Goal: Transaction & Acquisition: Purchase product/service

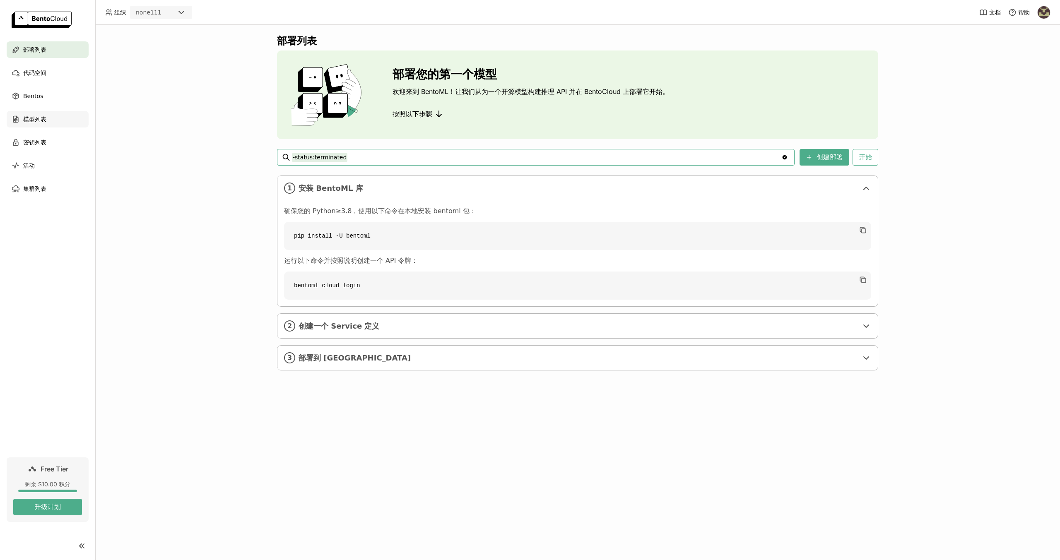
click at [44, 122] on span "模型列表" at bounding box center [34, 119] width 23 height 10
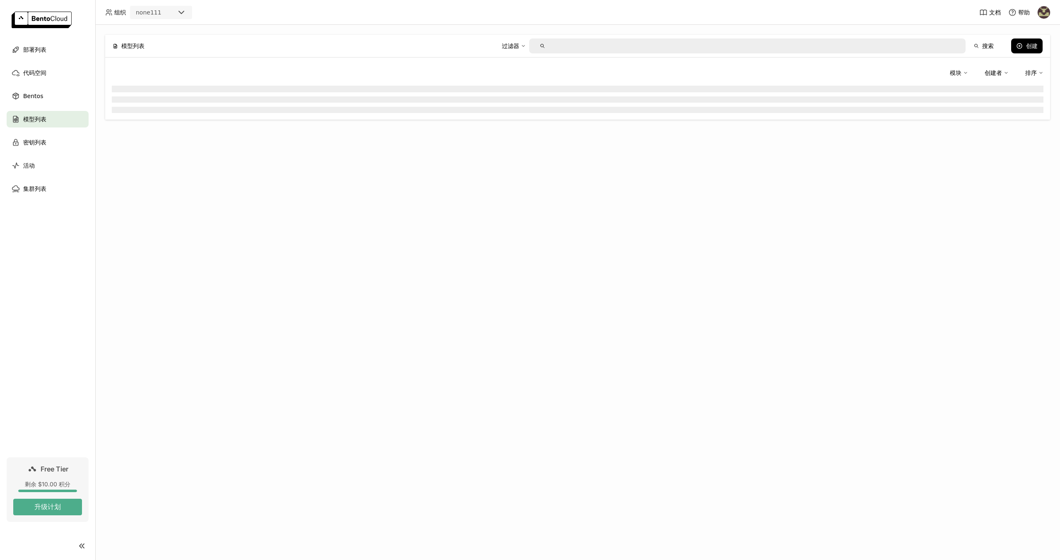
click at [44, 122] on span "模型列表" at bounding box center [34, 119] width 23 height 10
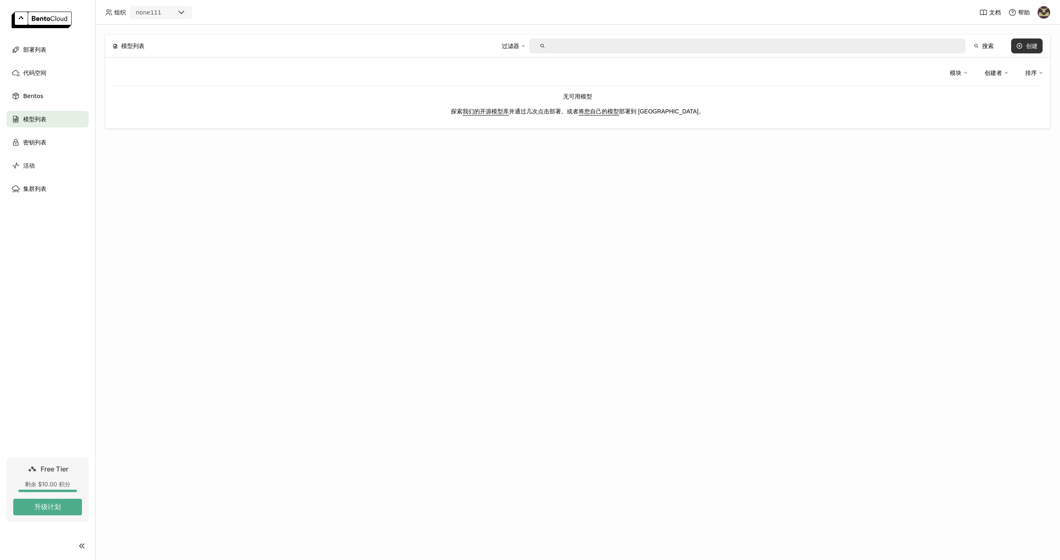
click at [1035, 47] on div "创建" at bounding box center [1032, 46] width 12 height 7
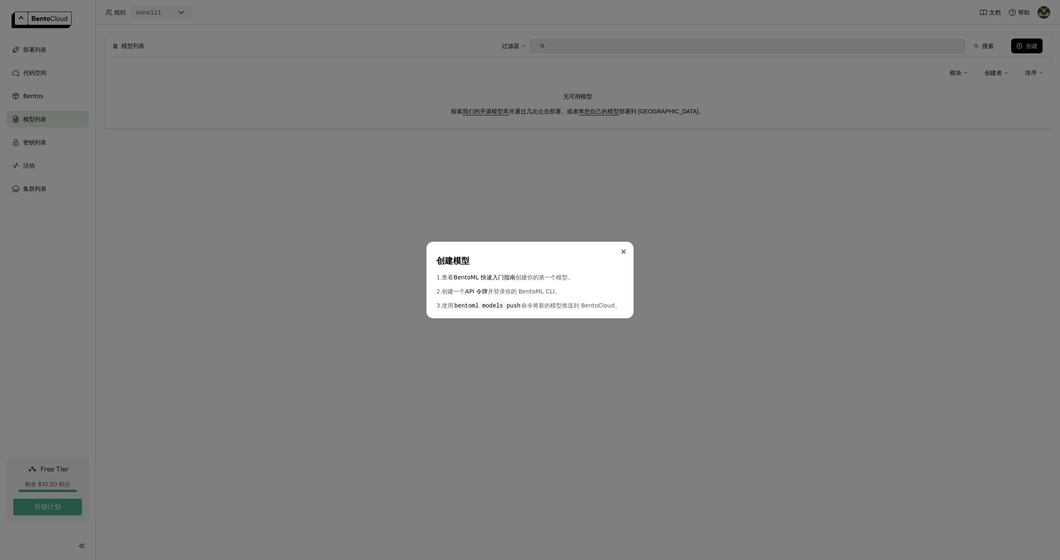
click at [622, 250] on icon "Close" at bounding box center [623, 251] width 3 height 3
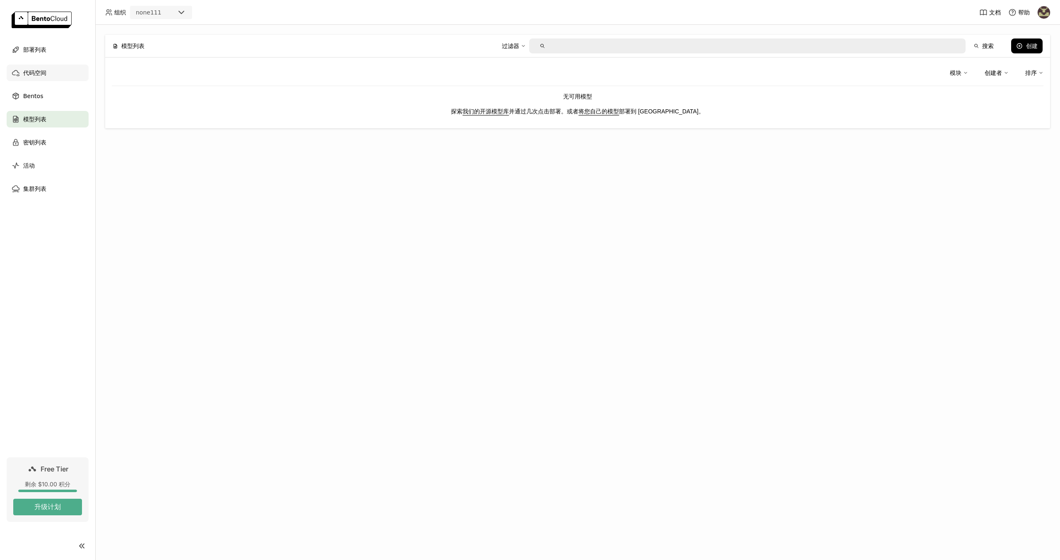
click at [37, 68] on div "代码空间" at bounding box center [48, 73] width 82 height 17
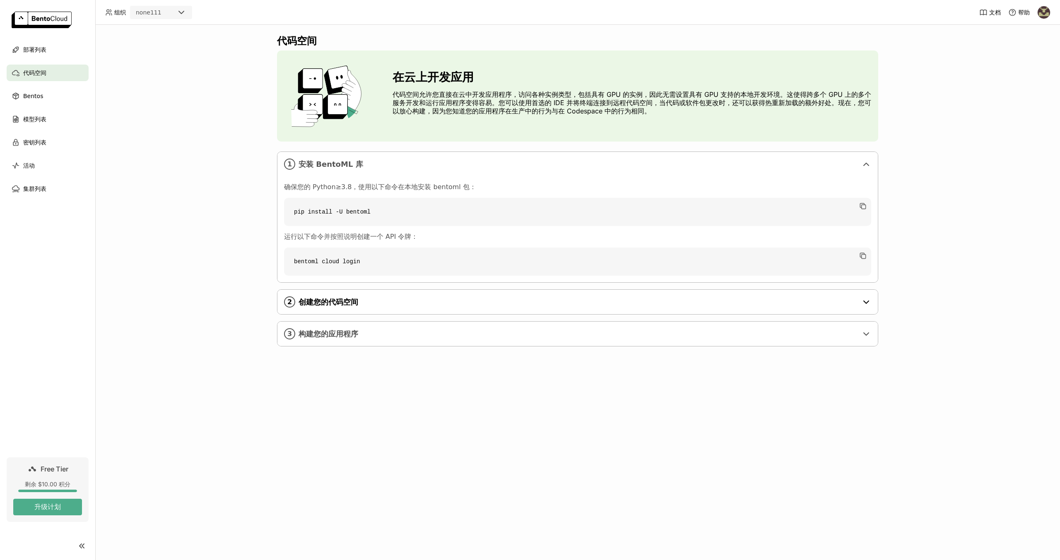
click at [342, 304] on span "创建您的代码空间" at bounding box center [579, 302] width 560 height 9
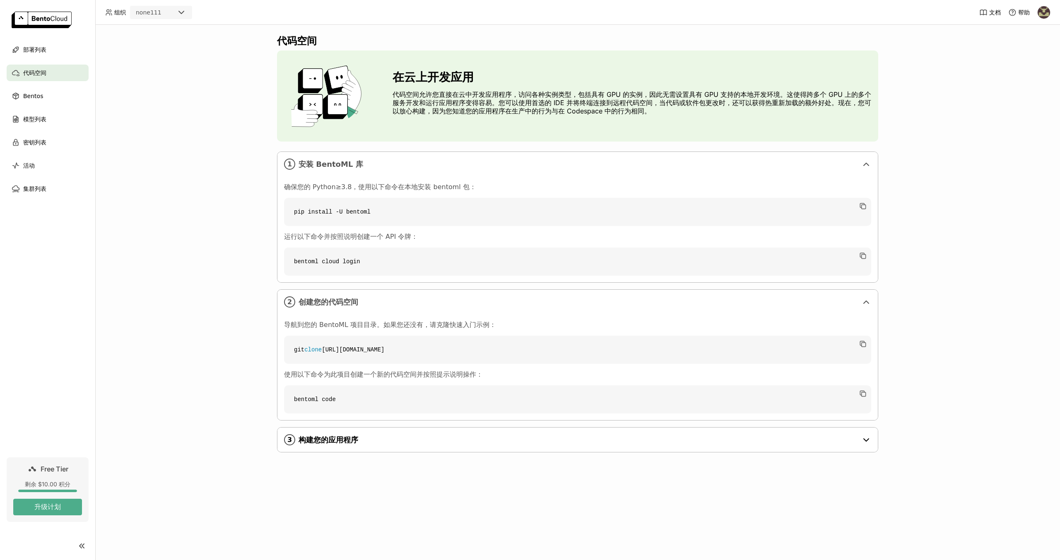
click at [336, 434] on div "3 构建您的应用程序" at bounding box center [577, 440] width 601 height 24
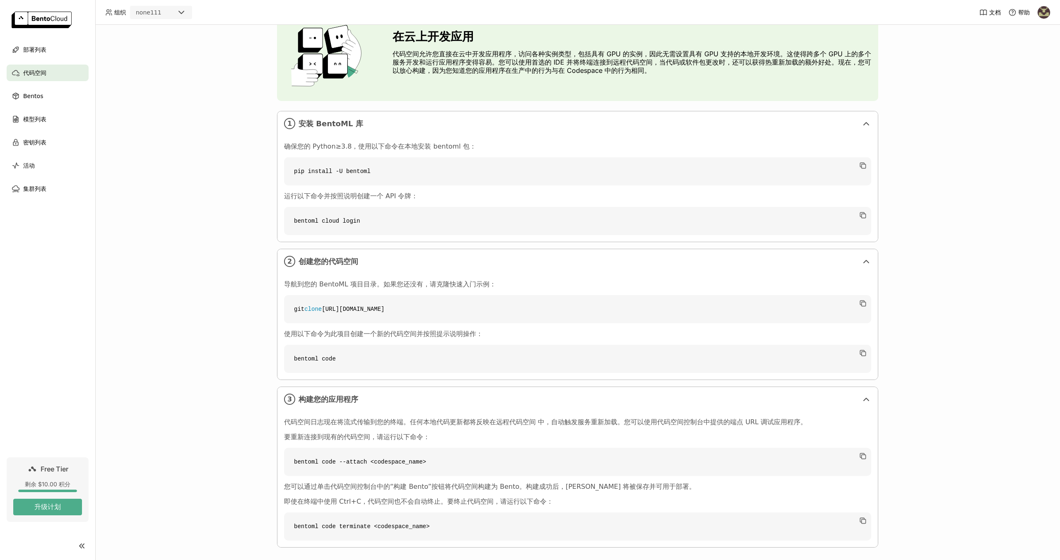
scroll to position [51, 0]
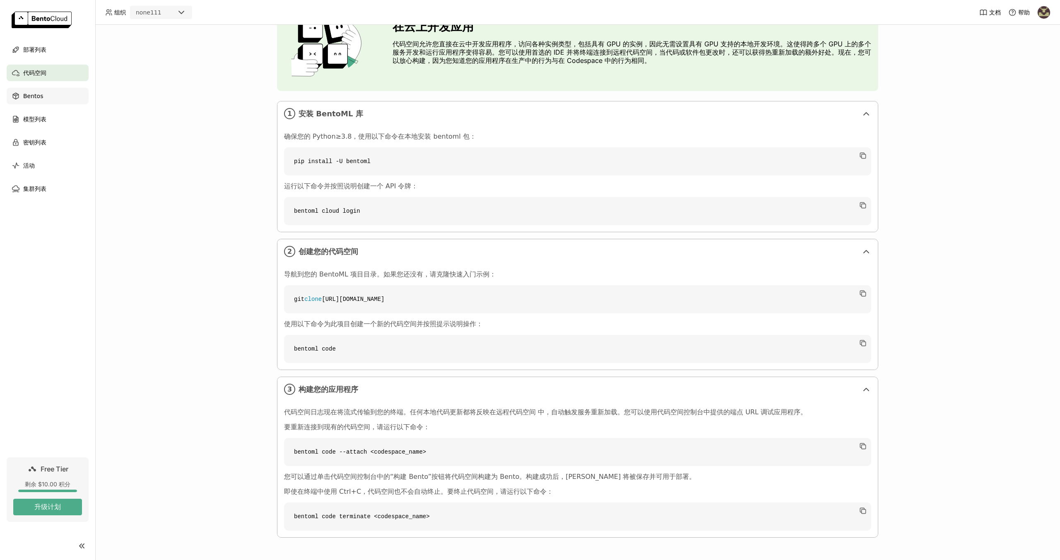
click at [41, 95] on span "Bentos" at bounding box center [33, 96] width 20 height 10
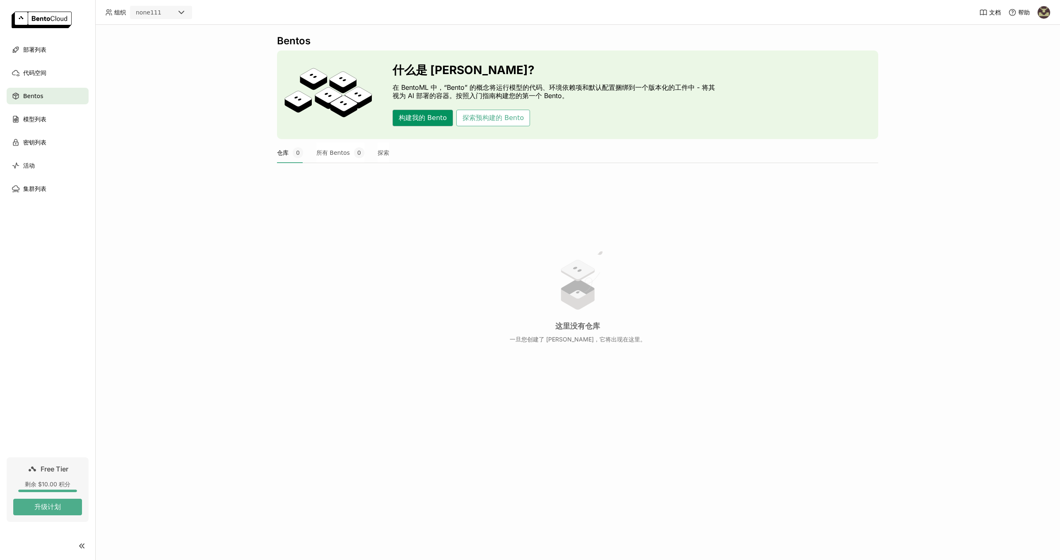
click at [421, 121] on button "构建我的 Bento" at bounding box center [423, 118] width 60 height 17
click at [495, 118] on button "探索预构建的 Bento" at bounding box center [493, 118] width 74 height 17
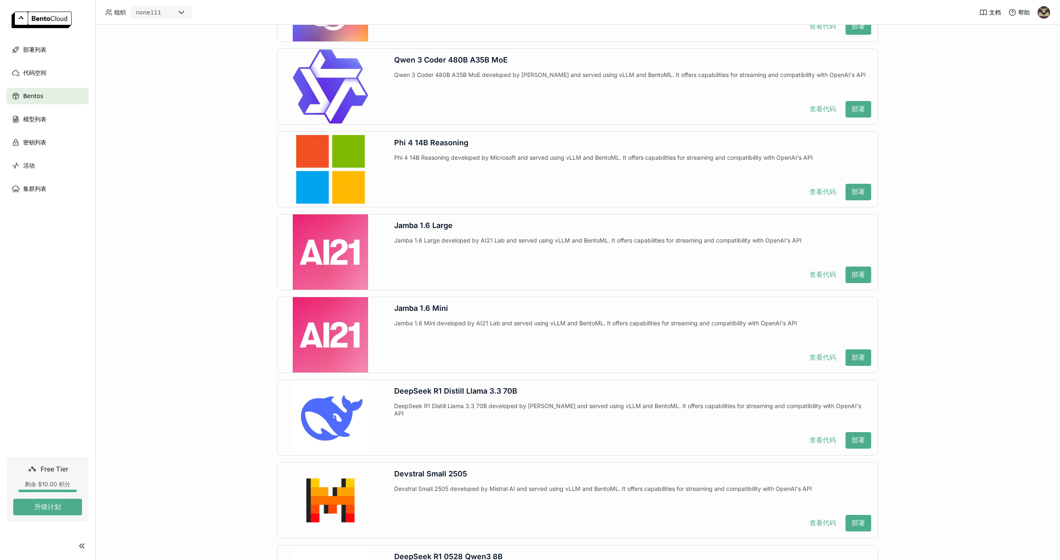
scroll to position [414, 0]
click at [853, 188] on button "部署" at bounding box center [859, 191] width 26 height 17
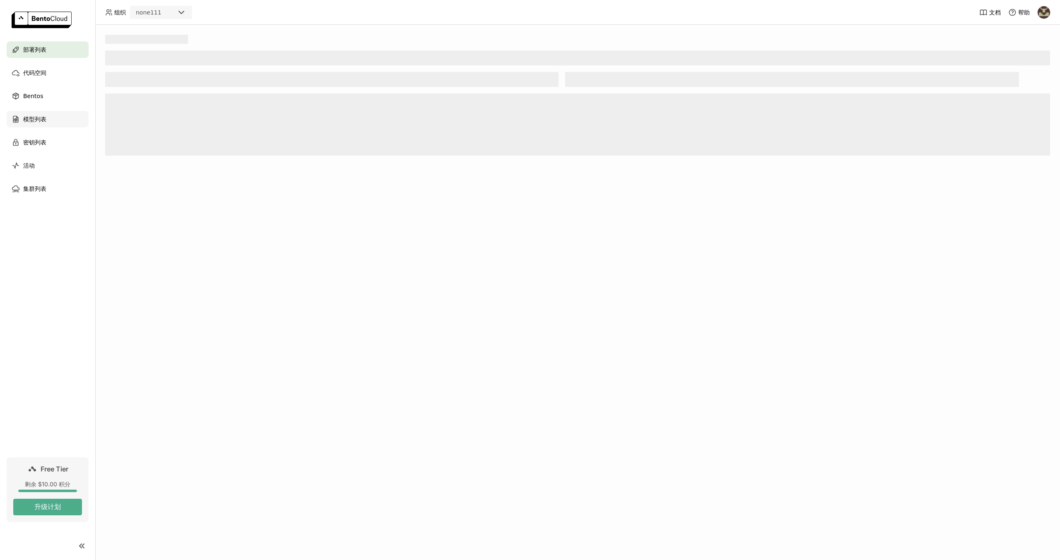
click at [46, 117] on span "模型列表" at bounding box center [34, 119] width 23 height 10
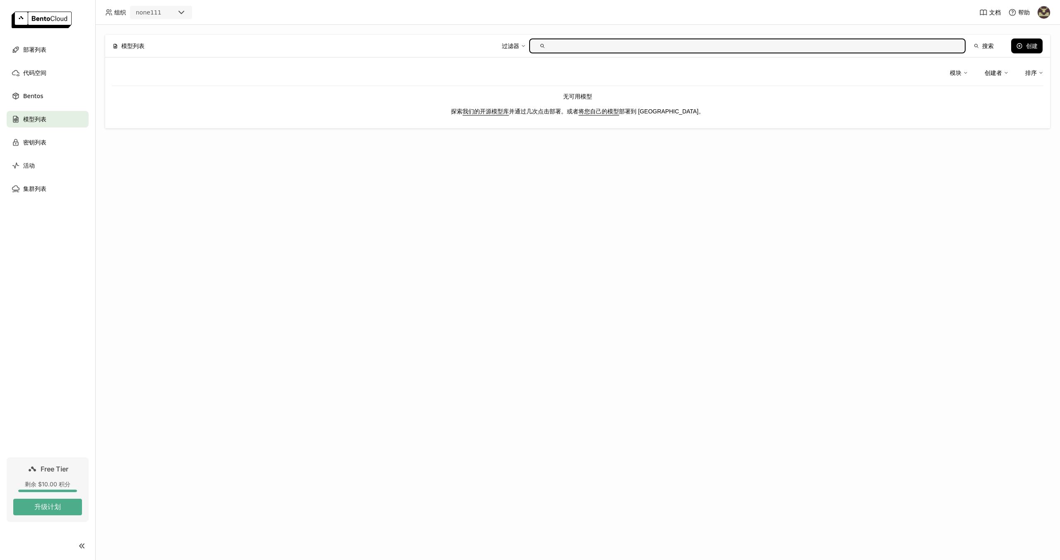
click at [146, 5] on header "组织 none111 文档 帮助" at bounding box center [530, 12] width 1060 height 25
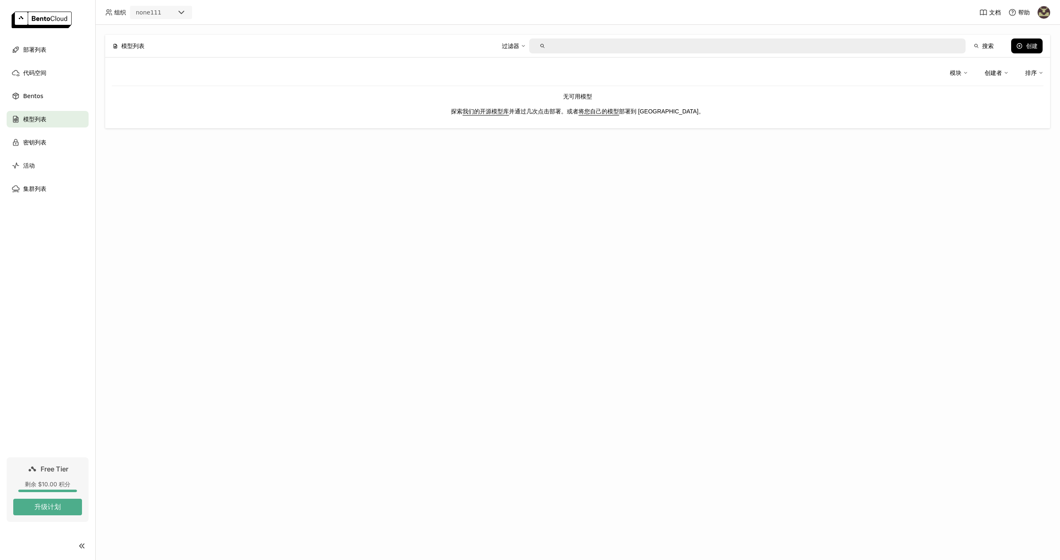
click at [147, 14] on div "none111" at bounding box center [149, 12] width 26 height 8
click at [147, 16] on div "none111" at bounding box center [149, 12] width 26 height 8
click at [123, 16] on div "组织 none111" at bounding box center [149, 12] width 106 height 13
click at [118, 10] on span "组织" at bounding box center [120, 12] width 12 height 7
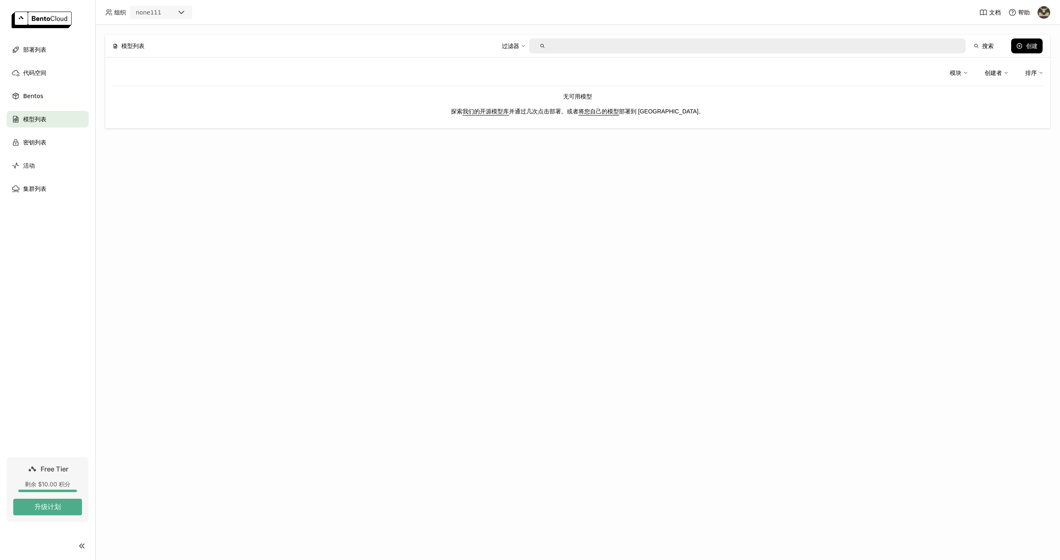
click at [116, 10] on span "组织" at bounding box center [120, 12] width 12 height 7
click at [109, 13] on icon at bounding box center [108, 14] width 4 height 2
